Goal: Task Accomplishment & Management: Use online tool/utility

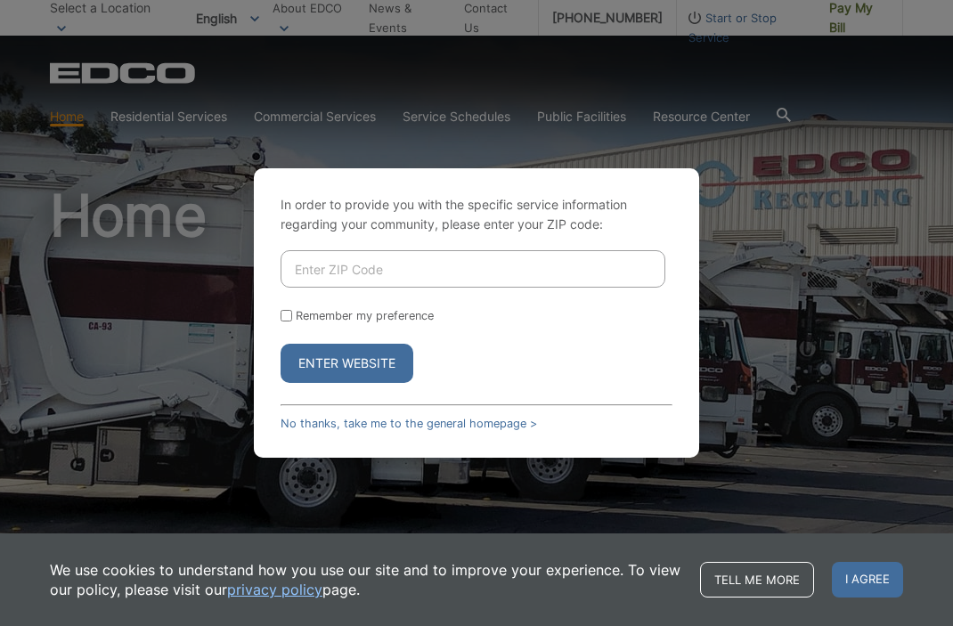
click at [403, 270] on input "Enter ZIP Code" at bounding box center [473, 268] width 385 height 37
type input "92024"
click at [366, 362] on button "Enter Website" at bounding box center [347, 363] width 133 height 39
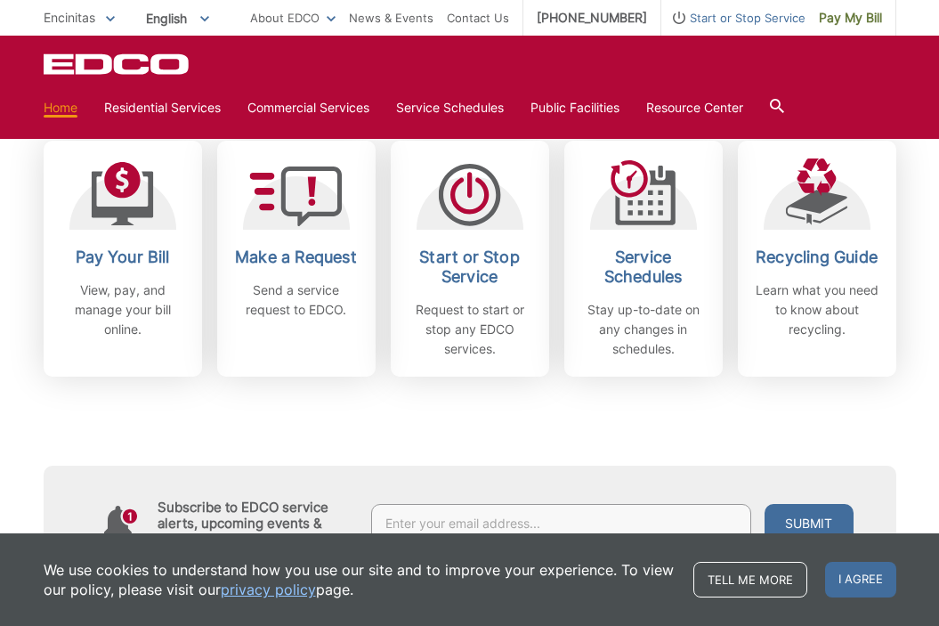
scroll to position [507, 0]
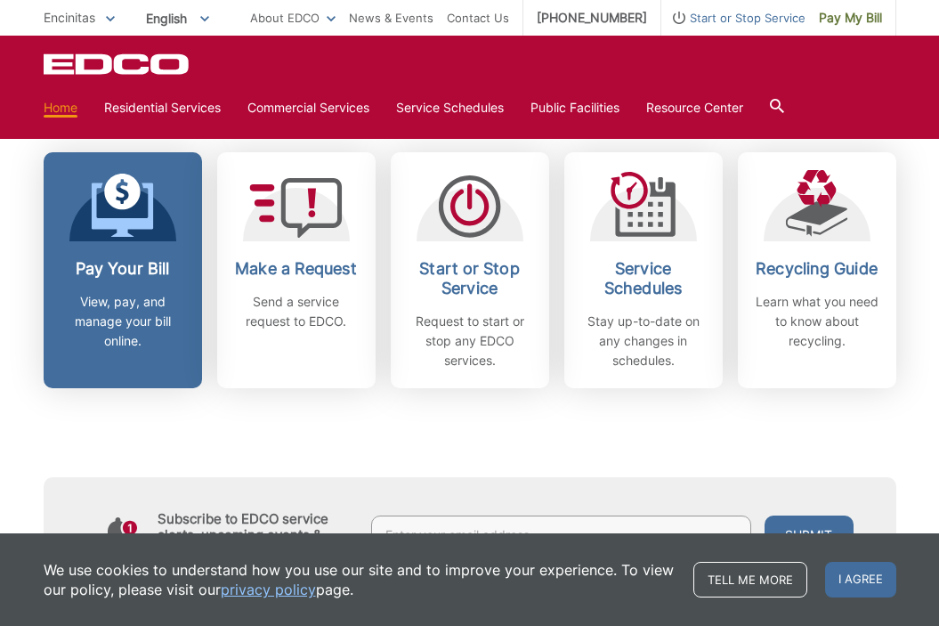
click at [108, 278] on h2 "Pay Your Bill" at bounding box center [123, 269] width 132 height 20
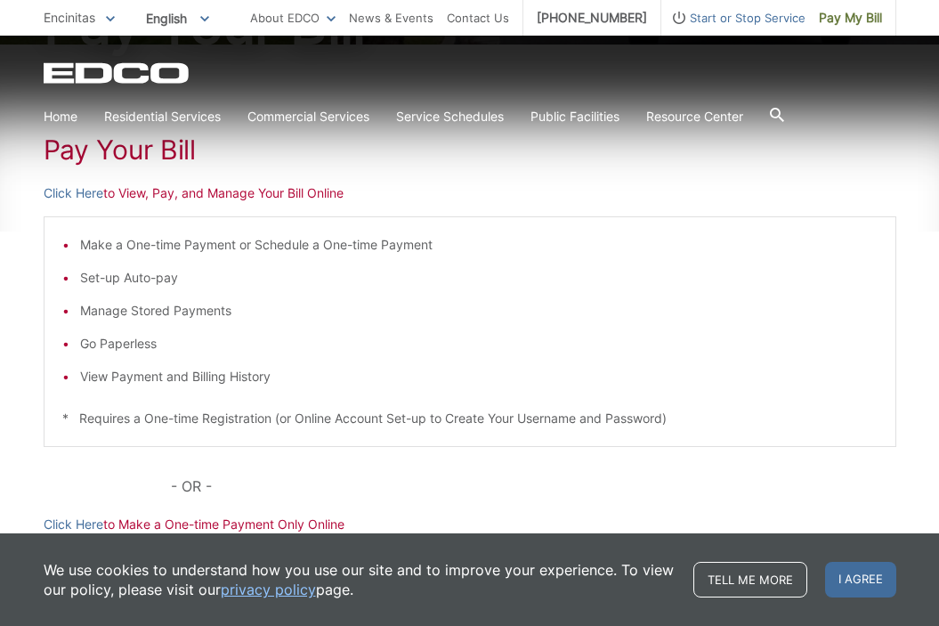
scroll to position [269, 0]
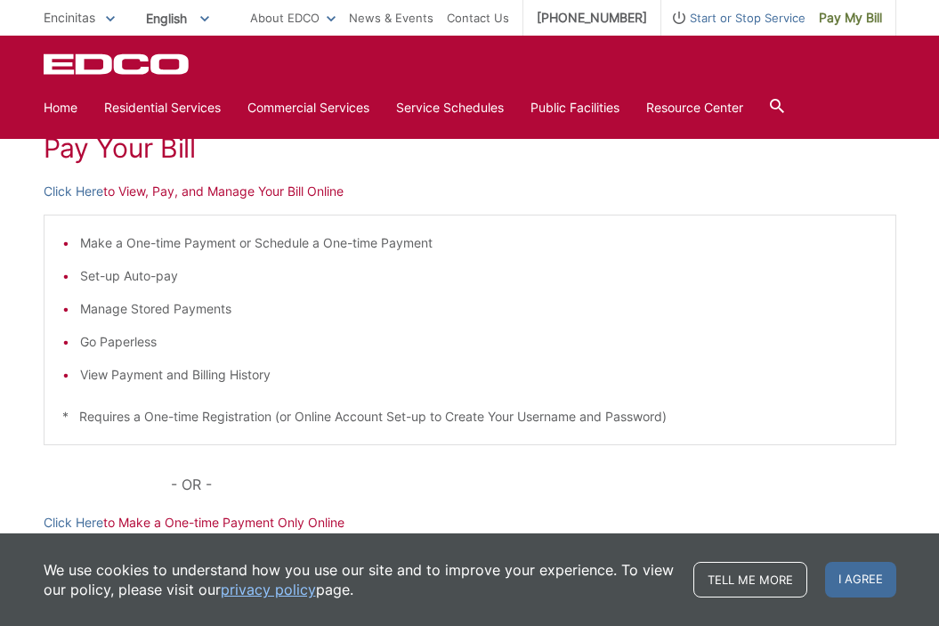
click at [146, 191] on p "Click Here to View, Pay, and Manage Your Bill Online" at bounding box center [470, 192] width 853 height 20
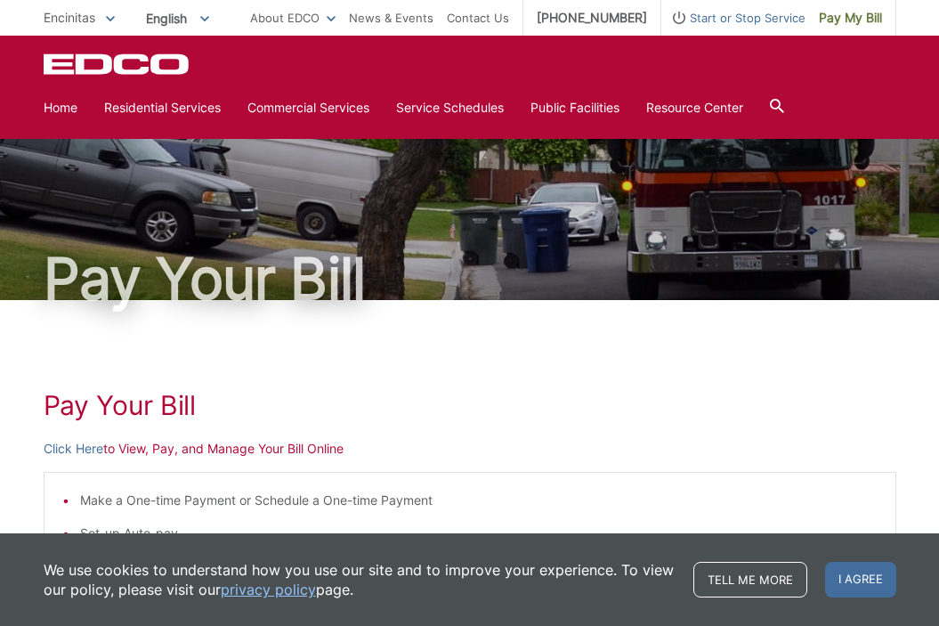
scroll to position [0, 0]
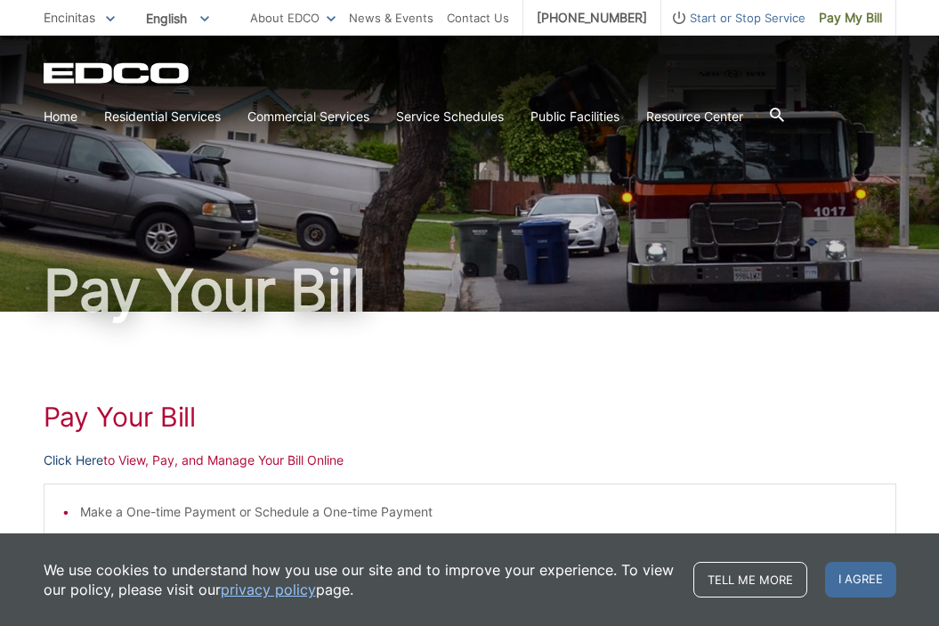
click at [61, 460] on link "Click Here" at bounding box center [74, 461] width 60 height 20
